Goal: Information Seeking & Learning: Learn about a topic

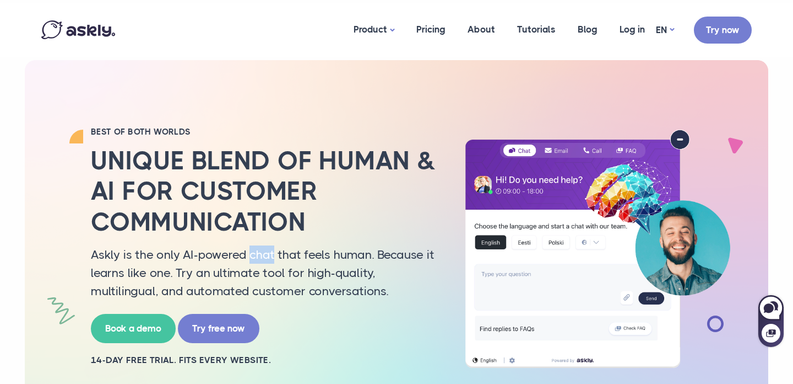
drag, startPoint x: 248, startPoint y: 255, endPoint x: 274, endPoint y: 252, distance: 26.0
click at [274, 252] on p "Askly is the only AI-powered chat that feels human. Because it learns like one.…" at bounding box center [264, 272] width 347 height 55
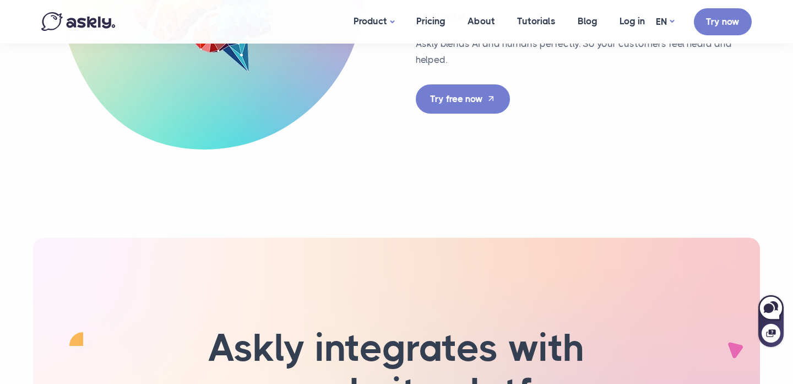
scroll to position [3600, 0]
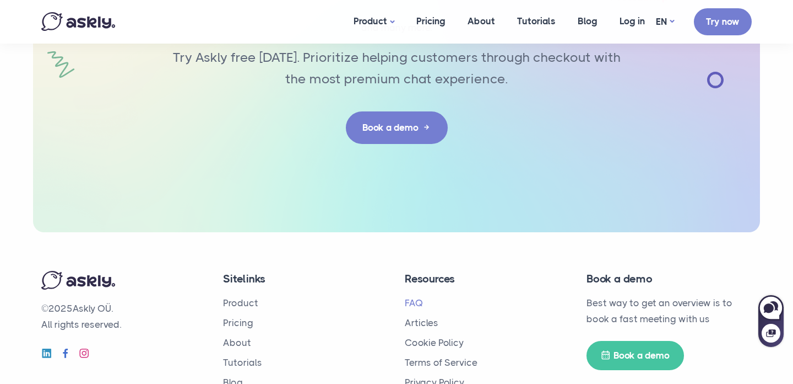
click at [414, 297] on link "FAQ" at bounding box center [414, 302] width 18 height 11
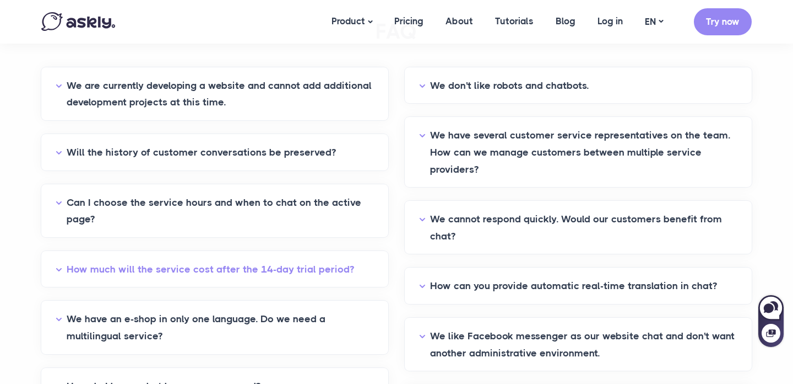
click at [290, 266] on button "How much will the service cost after the 14-day trial period?" at bounding box center [215, 269] width 318 height 17
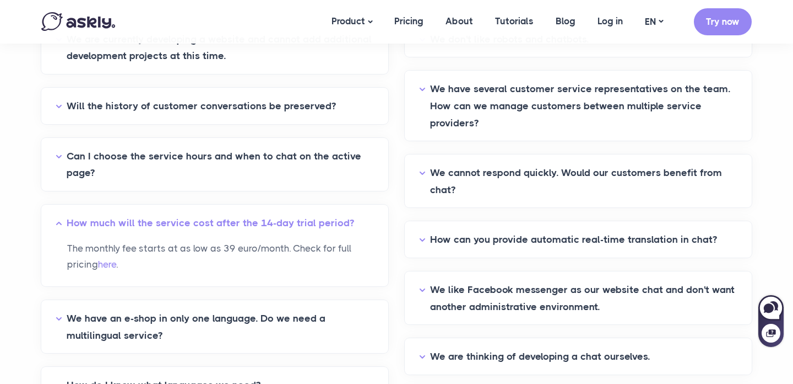
scroll to position [316, 0]
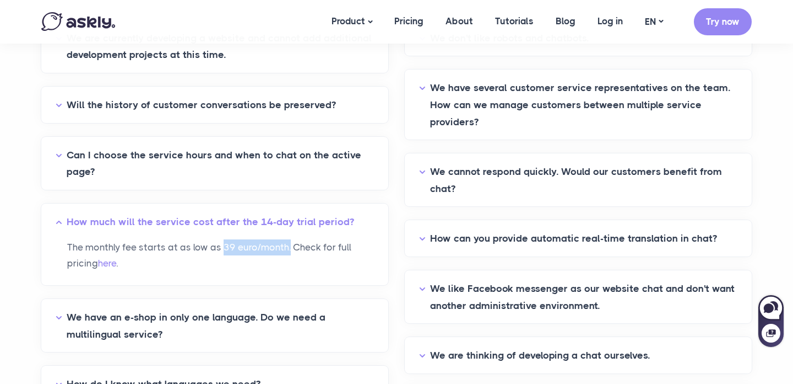
drag, startPoint x: 224, startPoint y: 247, endPoint x: 290, endPoint y: 246, distance: 66.1
click at [290, 246] on p "The monthly fee starts at as low as 39 euro/month. Check for full pricing here ." at bounding box center [220, 255] width 307 height 32
click at [412, 14] on link "Pricing" at bounding box center [409, 21] width 51 height 42
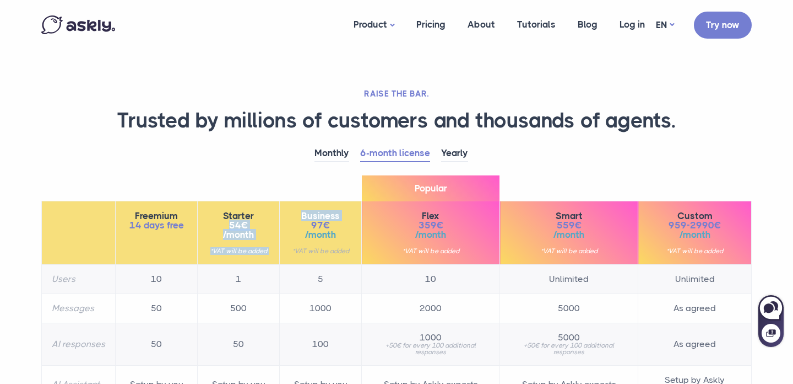
drag, startPoint x: 228, startPoint y: 222, endPoint x: 283, endPoint y: 225, distance: 55.7
click at [283, 225] on tr "Freemium 14 days free Starter 54€ /month *VAT will be added Business 97€ /month…" at bounding box center [397, 232] width 710 height 63
